Goal: Task Accomplishment & Management: Manage account settings

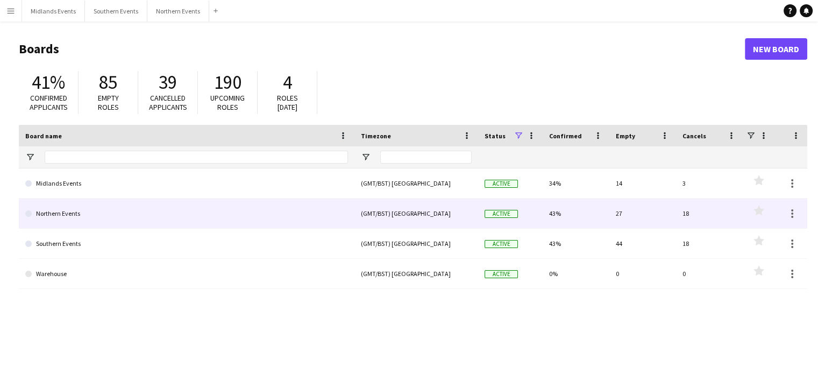
click at [55, 212] on link "Northern Events" at bounding box center [186, 213] width 323 height 30
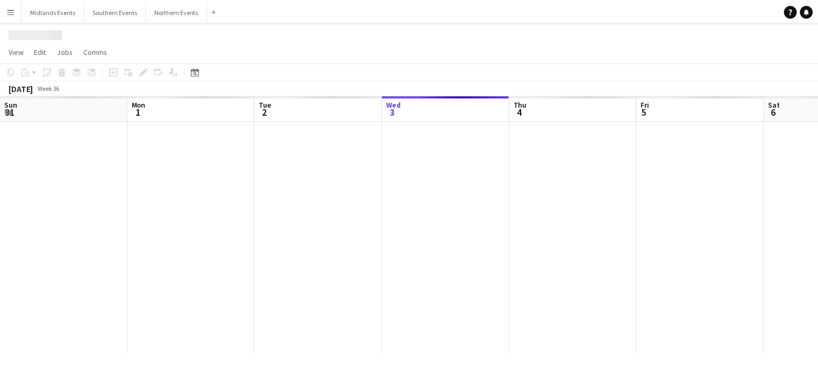
scroll to position [0, 257]
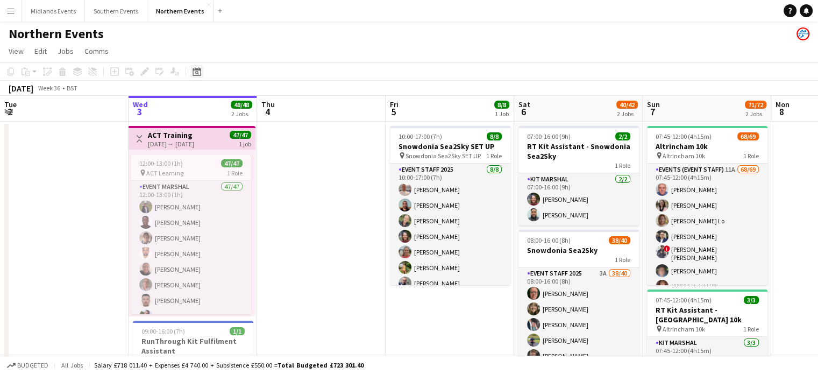
click at [199, 72] on icon "Date picker" at bounding box center [196, 71] width 9 height 9
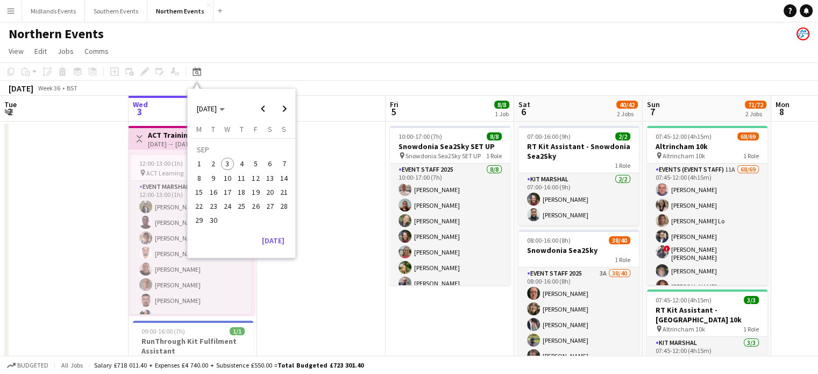
click at [230, 203] on span "24" at bounding box center [227, 205] width 13 height 13
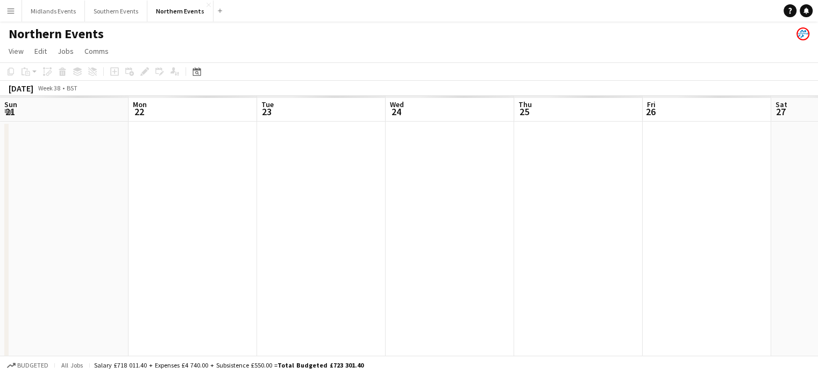
scroll to position [0, 370]
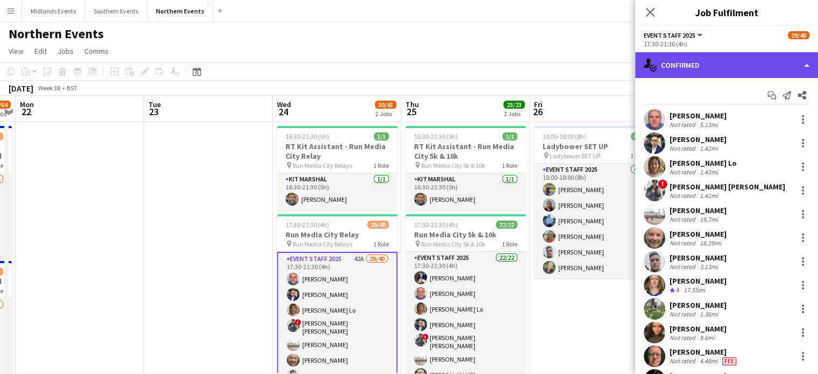
click at [790, 70] on div "single-neutral-actions-check-2 Confirmed" at bounding box center [726, 65] width 183 height 26
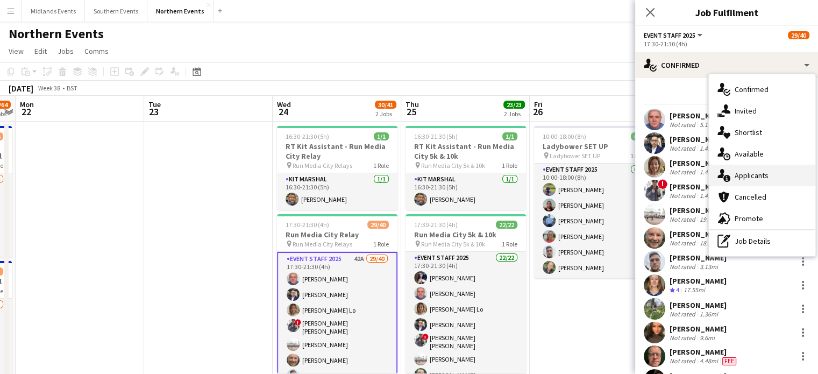
click at [764, 176] on span "Applicants" at bounding box center [752, 175] width 34 height 10
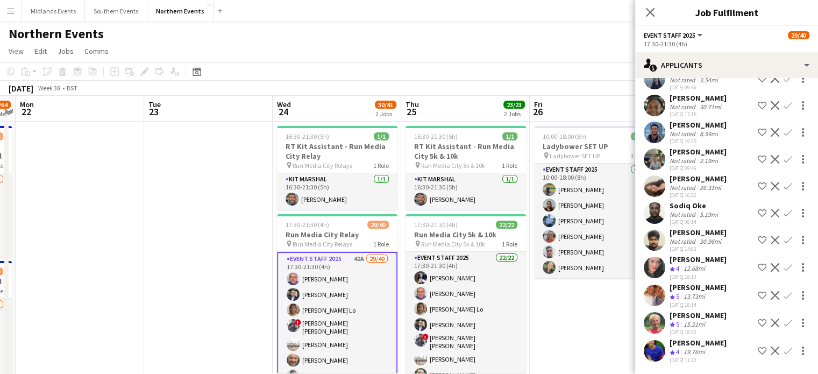
scroll to position [973, 0]
click at [783, 346] on app-icon "Confirm" at bounding box center [787, 350] width 9 height 9
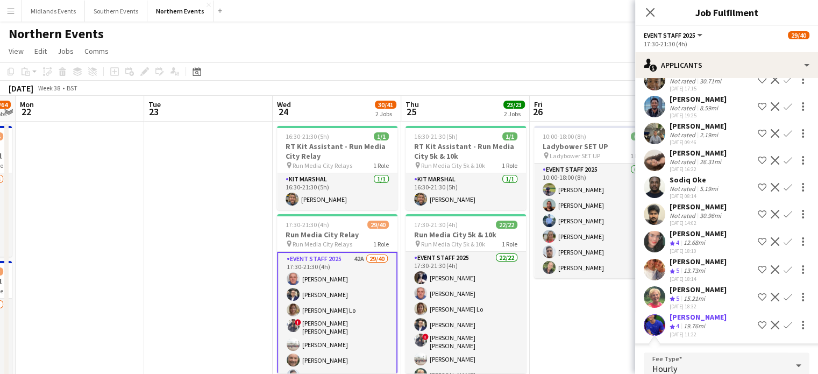
scroll to position [1140, 0]
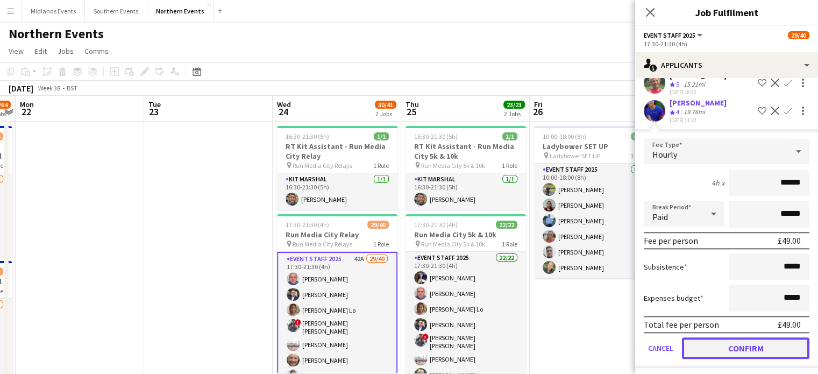
click at [788, 341] on button "Confirm" at bounding box center [745, 348] width 127 height 22
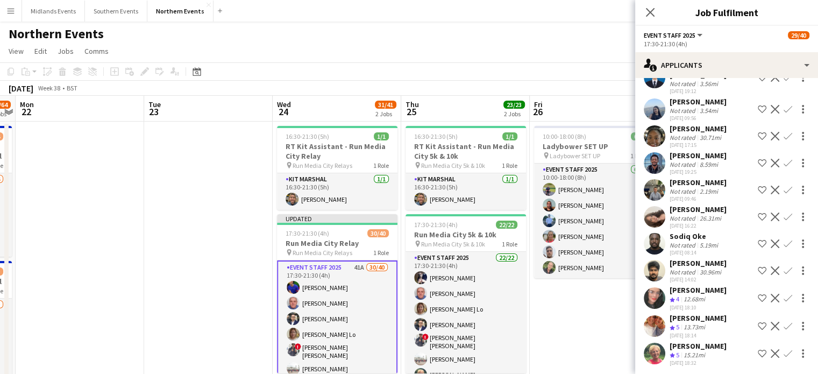
click at [783, 352] on app-icon "Confirm" at bounding box center [787, 353] width 9 height 9
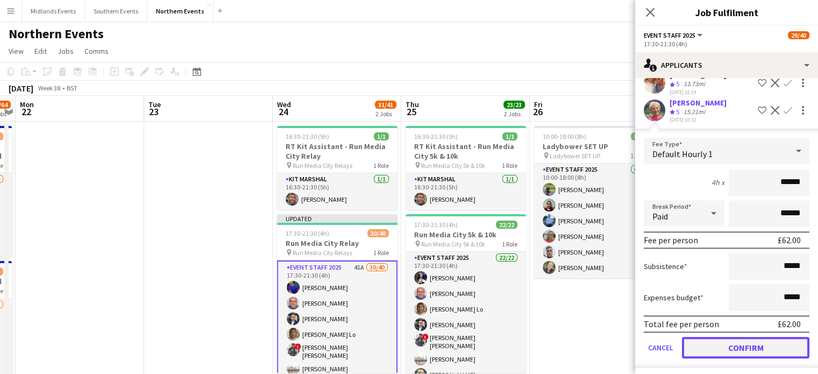
click at [792, 341] on button "Confirm" at bounding box center [745, 348] width 127 height 22
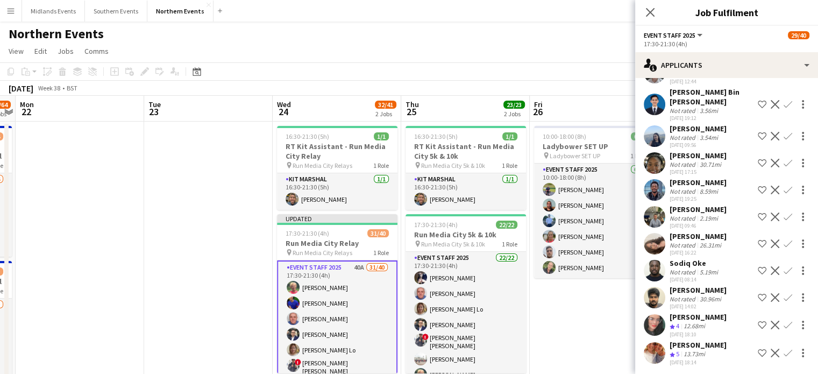
click at [783, 348] on app-icon "Confirm" at bounding box center [787, 352] width 9 height 9
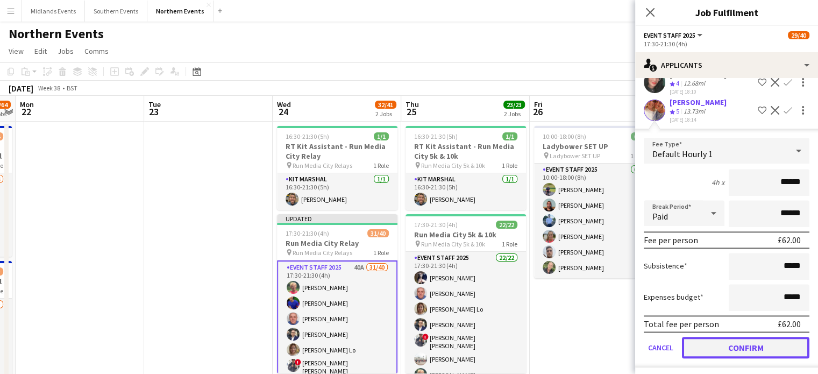
click at [776, 345] on button "Confirm" at bounding box center [745, 348] width 127 height 22
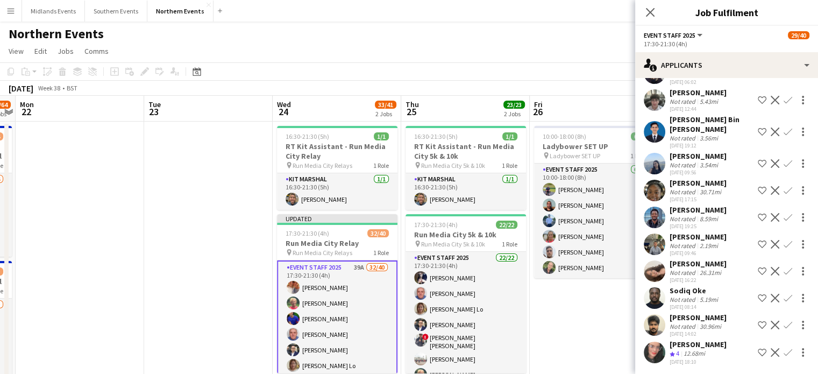
drag, startPoint x: 778, startPoint y: 344, endPoint x: 780, endPoint y: 354, distance: 10.3
click at [783, 354] on app-icon "Confirm" at bounding box center [787, 352] width 9 height 9
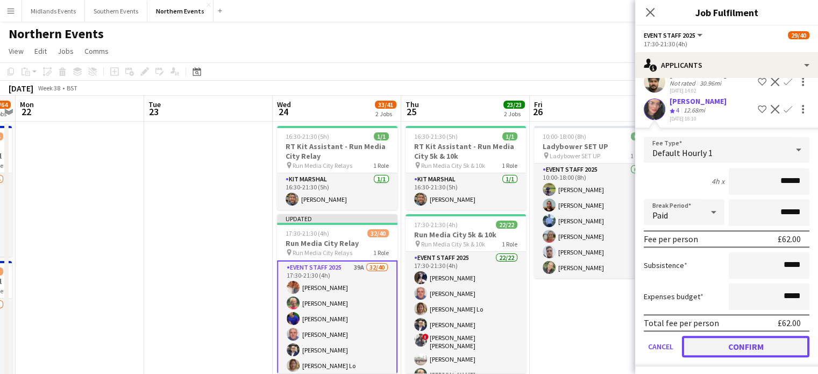
click at [783, 344] on button "Confirm" at bounding box center [745, 347] width 127 height 22
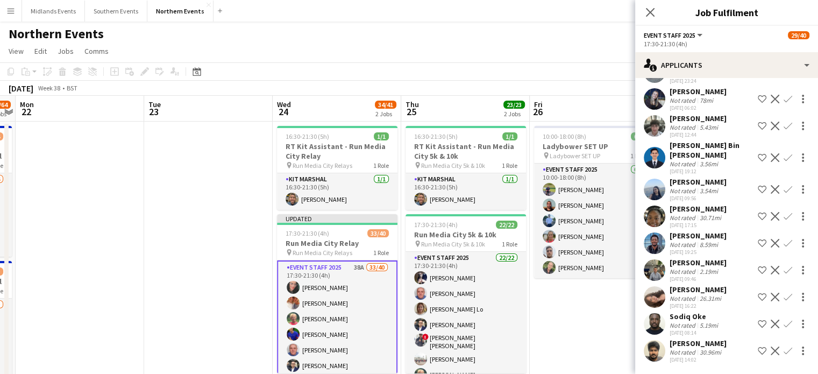
scroll to position [835, 0]
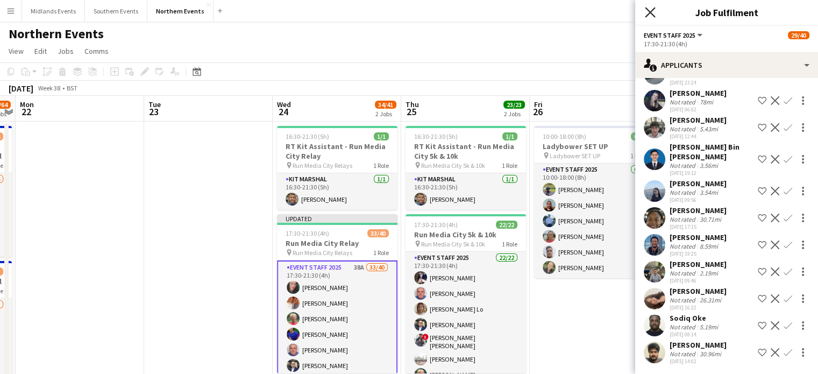
click at [651, 10] on icon "Close pop-in" at bounding box center [650, 12] width 10 height 10
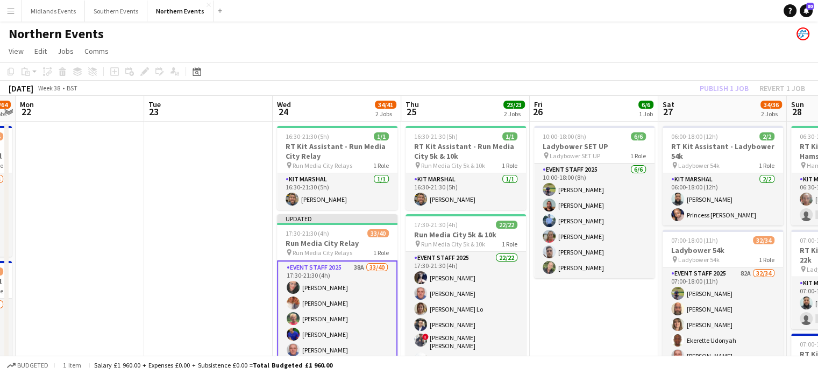
click at [742, 90] on div "Publish 1 job Revert 1 job" at bounding box center [752, 88] width 131 height 14
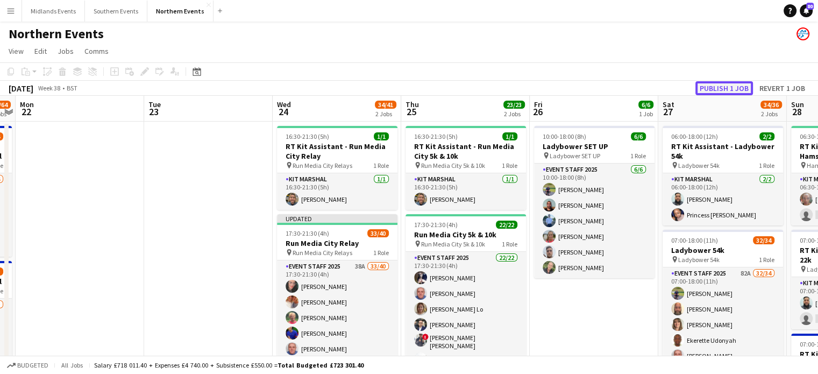
click at [735, 89] on button "Publish 1 job" at bounding box center [724, 88] width 58 height 14
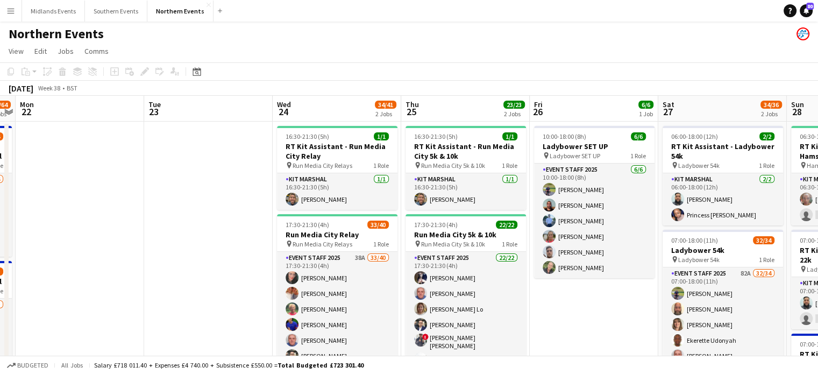
click at [12, 10] on app-icon "Menu" at bounding box center [10, 10] width 9 height 9
